Goal: Information Seeking & Learning: Learn about a topic

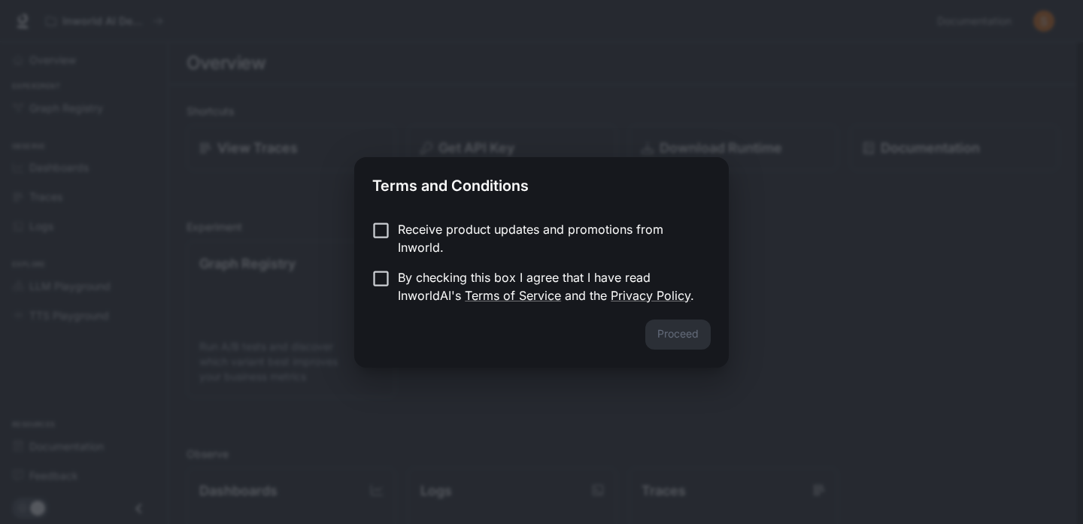
click at [384, 241] on label "Receive product updates and promotions from Inworld." at bounding box center [531, 238] width 335 height 36
click at [690, 344] on button "Proceed" at bounding box center [677, 335] width 65 height 30
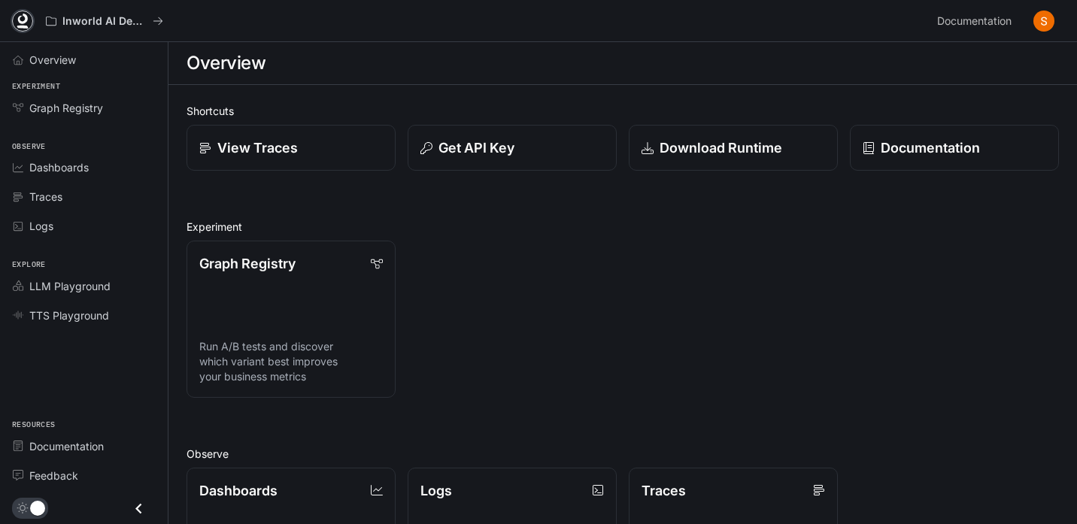
click at [16, 22] on icon at bounding box center [22, 21] width 15 height 15
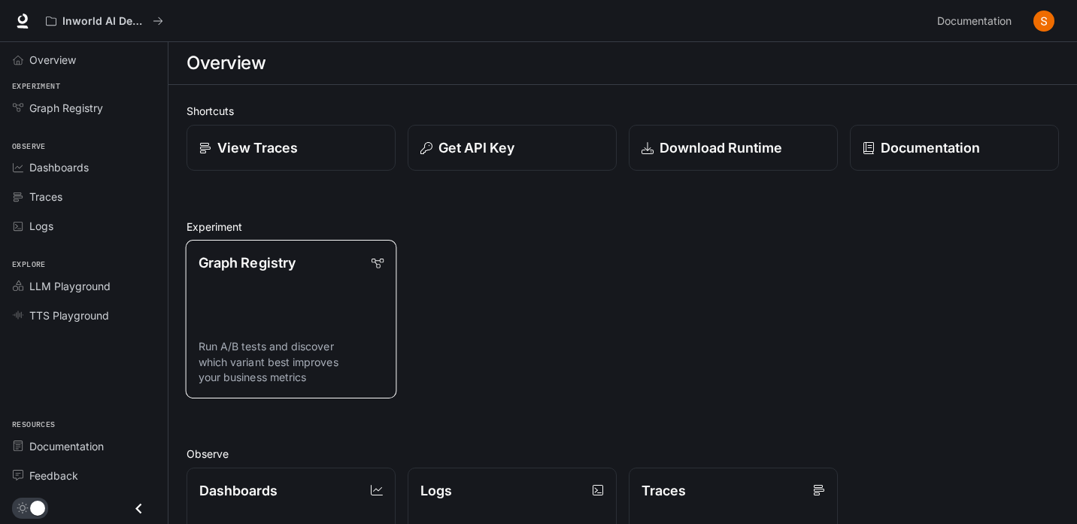
click at [273, 285] on link "Graph Registry Run A/B tests and discover which variant best improves your busi…" at bounding box center [291, 319] width 211 height 159
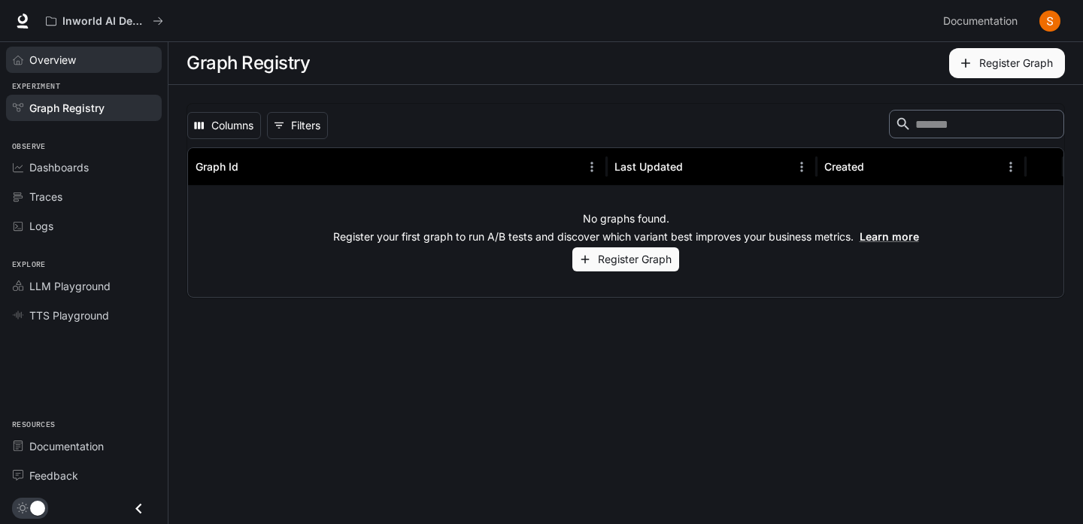
click at [51, 62] on span "Overview" at bounding box center [52, 60] width 47 height 16
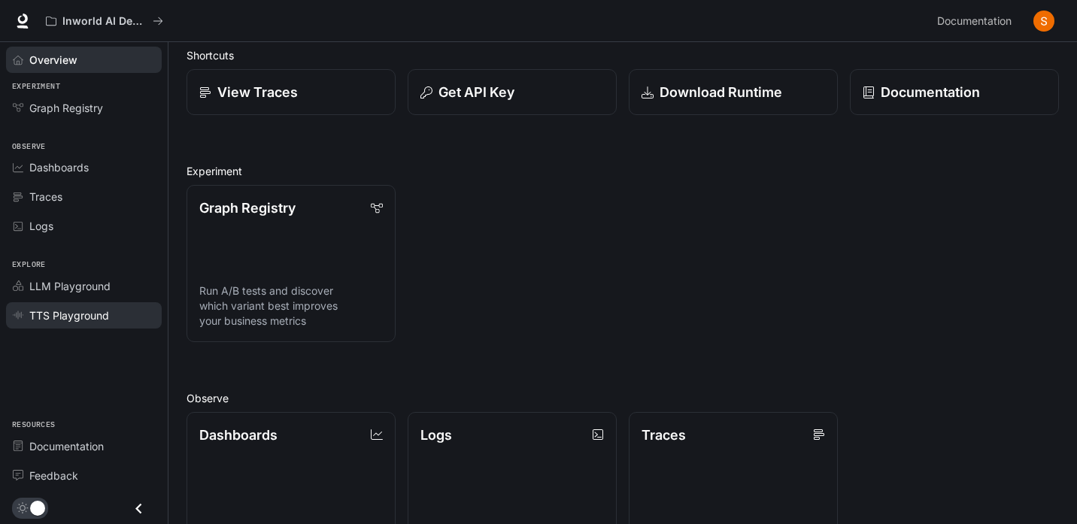
scroll to position [86, 0]
